Goal: Task Accomplishment & Management: Use online tool/utility

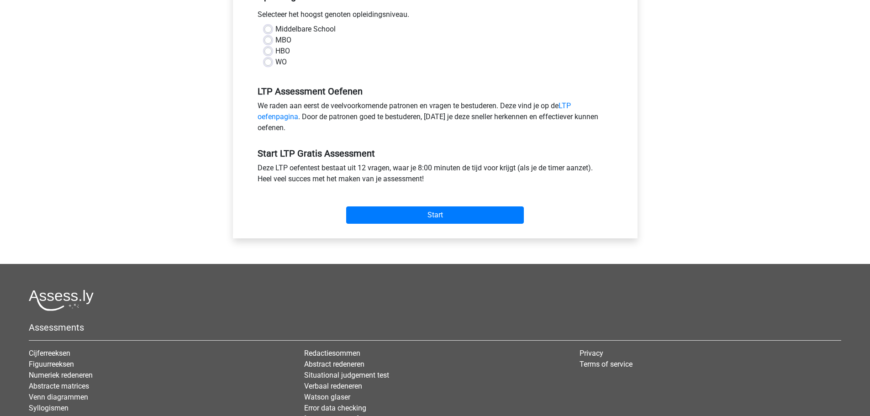
scroll to position [137, 0]
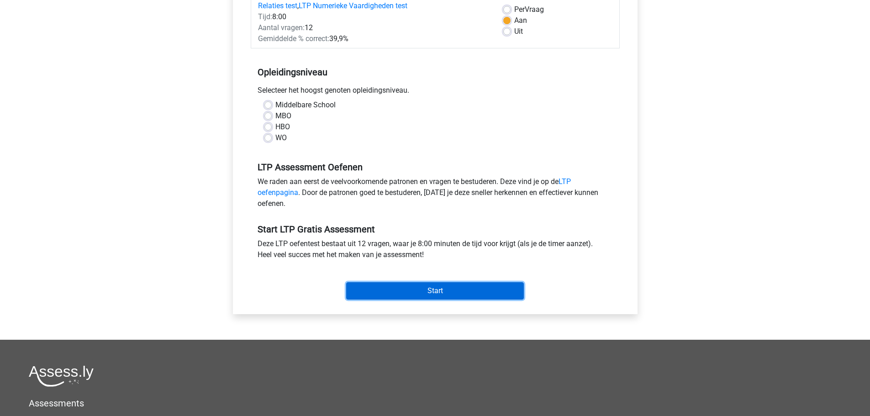
click at [398, 295] on input "Start" at bounding box center [435, 290] width 178 height 17
click at [275, 136] on label "WO" at bounding box center [280, 137] width 11 height 11
click at [269, 136] on input "WO" at bounding box center [267, 136] width 7 height 9
radio input "true"
click at [378, 295] on input "Start" at bounding box center [435, 290] width 178 height 17
